Goal: Navigation & Orientation: Find specific page/section

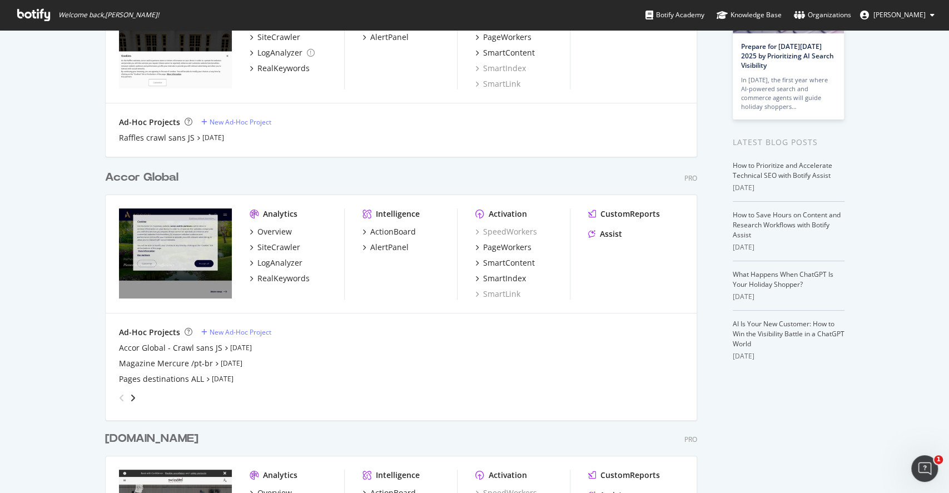
scroll to position [123, 0]
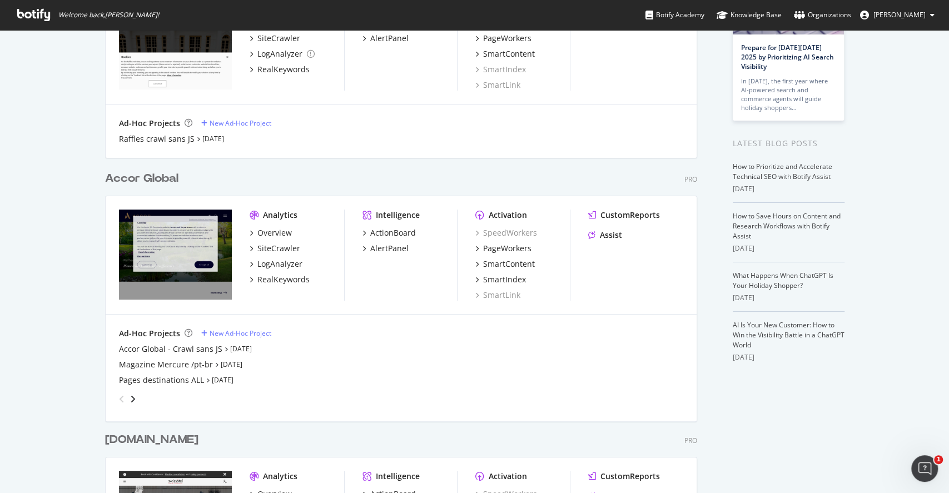
click at [132, 350] on div "Accor Global - Crawl sans JS" at bounding box center [170, 349] width 103 height 11
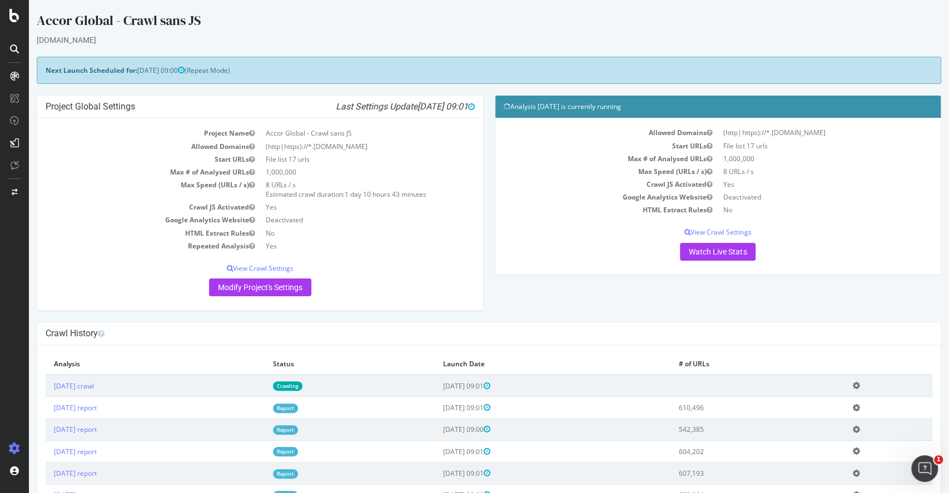
click at [517, 304] on div "Project Global Settings Last Settings Update [DATE] 09:01 Project Name Accor Gl…" at bounding box center [489, 208] width 916 height 227
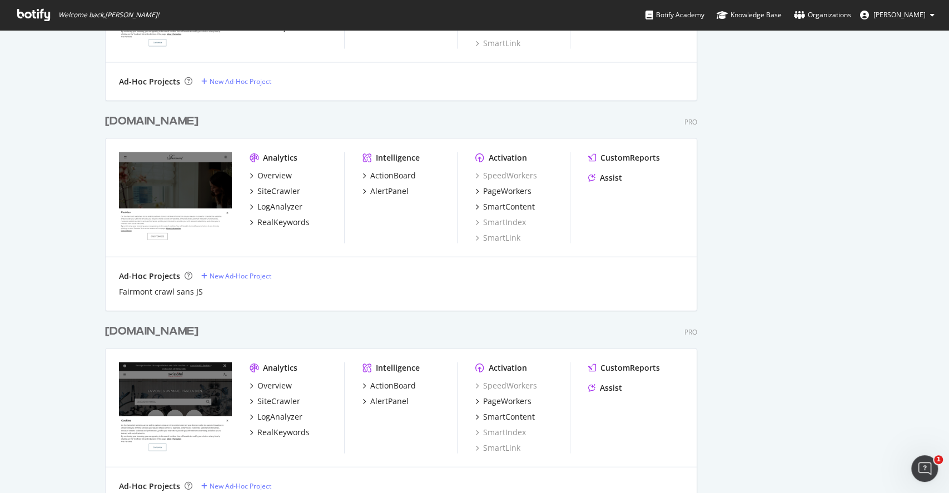
scroll to position [1607, 0]
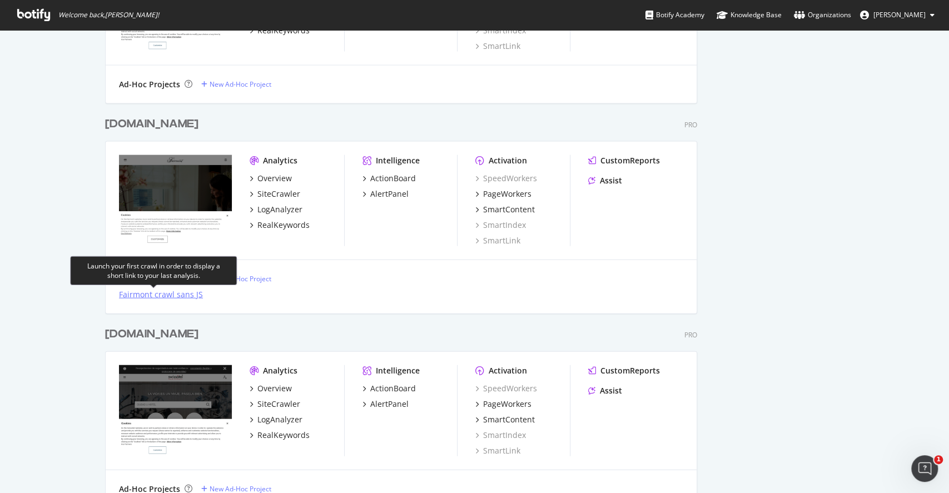
click at [191, 296] on div "Fairmont crawl sans JS" at bounding box center [161, 294] width 84 height 11
